Goal: Transaction & Acquisition: Subscribe to service/newsletter

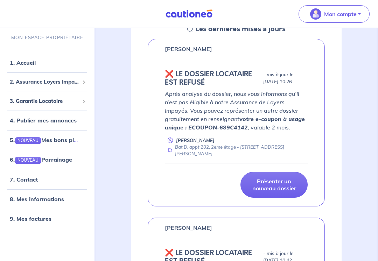
scroll to position [115, 0]
click at [66, 86] on span "2. Assurance Loyers Impayés" at bounding box center [45, 82] width 70 height 8
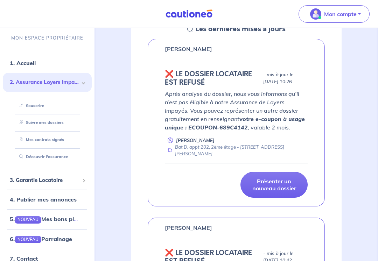
click at [44, 108] on link "Souscrire" at bounding box center [30, 105] width 28 height 5
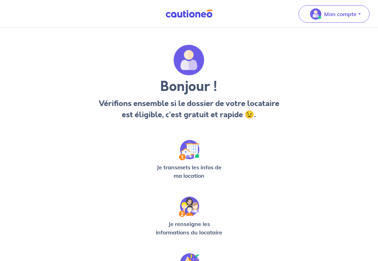
click at [195, 84] on h3 "Bonjour !" at bounding box center [189, 86] width 184 height 17
click at [220, 112] on p "Vérifions ensemble si le dossier de votre locataire est éligible, c’est gratuit…" at bounding box center [189, 109] width 184 height 22
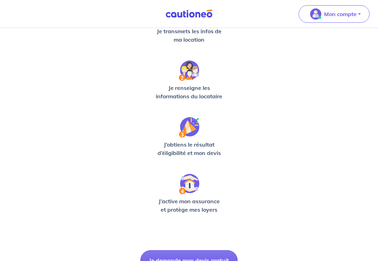
scroll to position [168, 0]
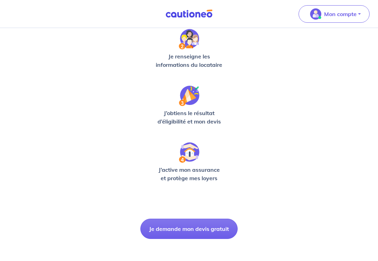
click at [208, 232] on button "Je demande mon devis gratuit" at bounding box center [188, 229] width 97 height 20
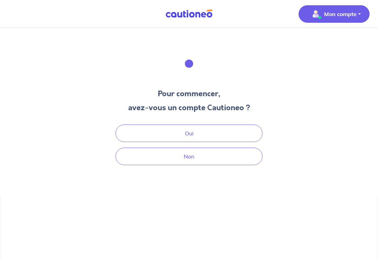
scroll to position [7, 0]
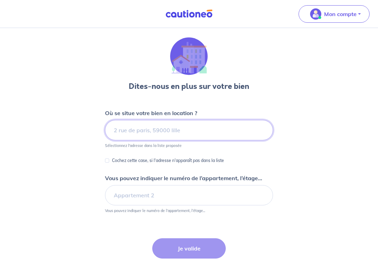
click at [202, 133] on input at bounding box center [189, 130] width 168 height 20
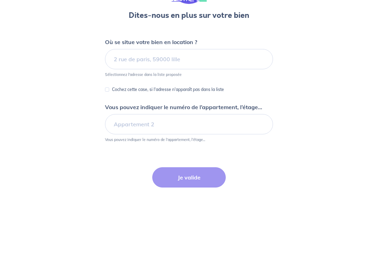
scroll to position [67, 0]
